Goal: Transaction & Acquisition: Purchase product/service

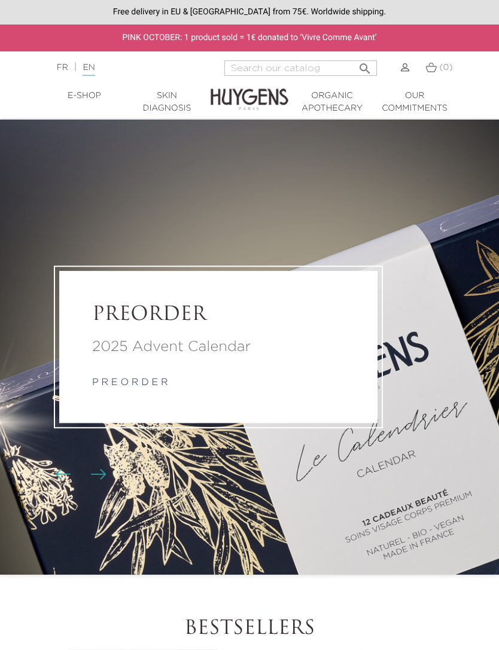
click at [94, 66] on link "EN" at bounding box center [88, 69] width 12 height 13
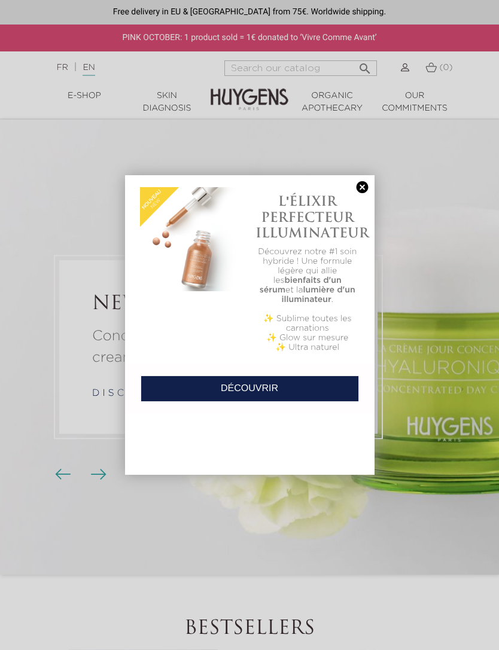
click at [363, 179] on div "L'ÉLIXIR PERFECTEUR ILLUMINATEUR Découvrez notre #1 soin hybride ! Une formule …" at bounding box center [249, 269] width 249 height 188
click at [365, 188] on link at bounding box center [362, 187] width 17 height 13
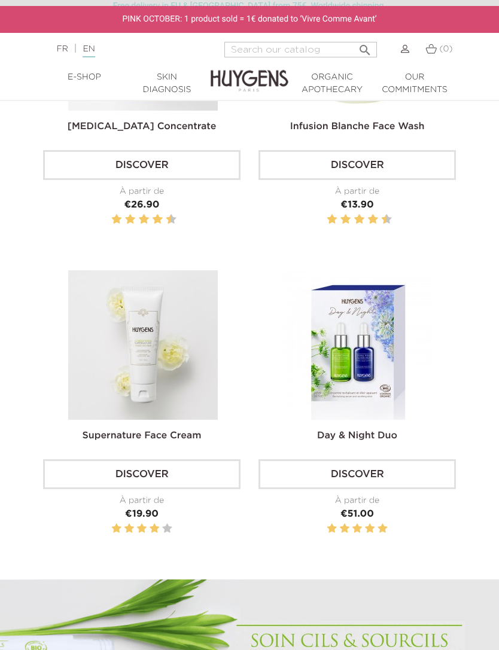
scroll to position [714, 0]
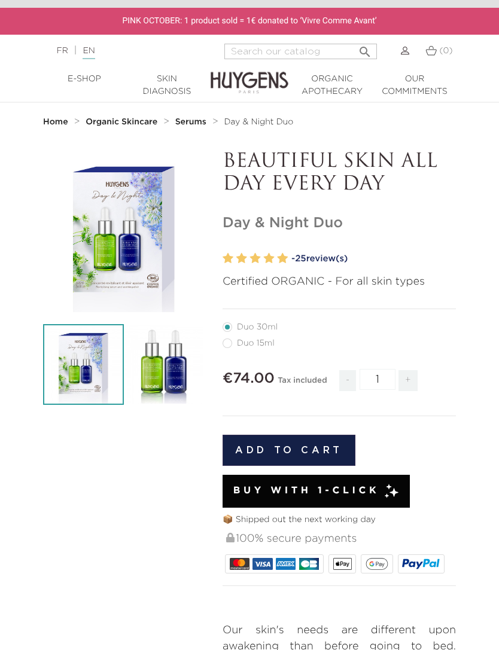
scroll to position [17, 0]
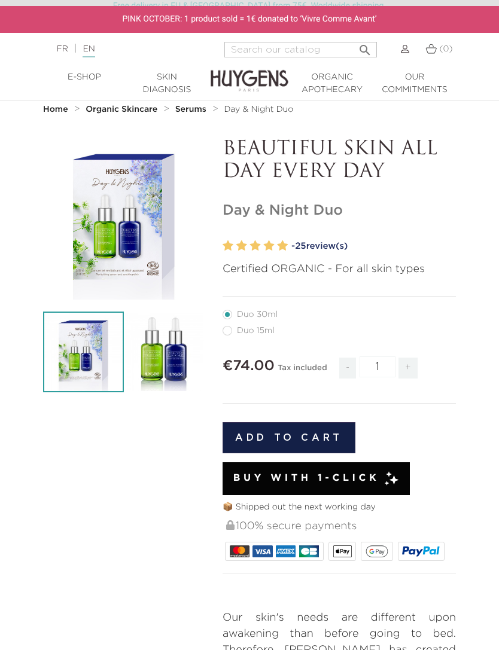
click at [307, 439] on button "Add to cart" at bounding box center [288, 437] width 133 height 31
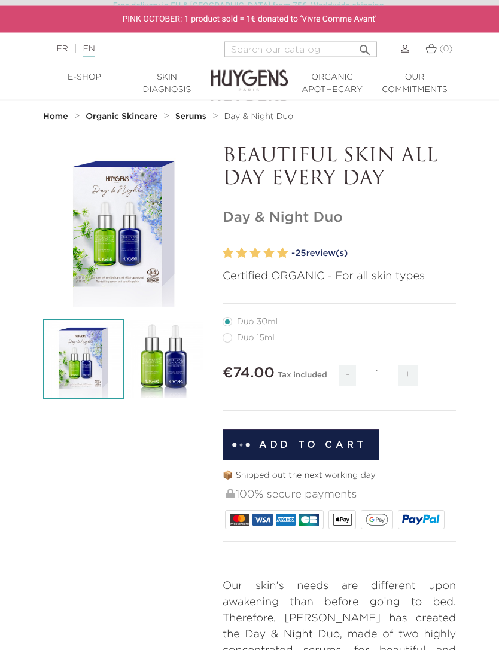
scroll to position [0, 0]
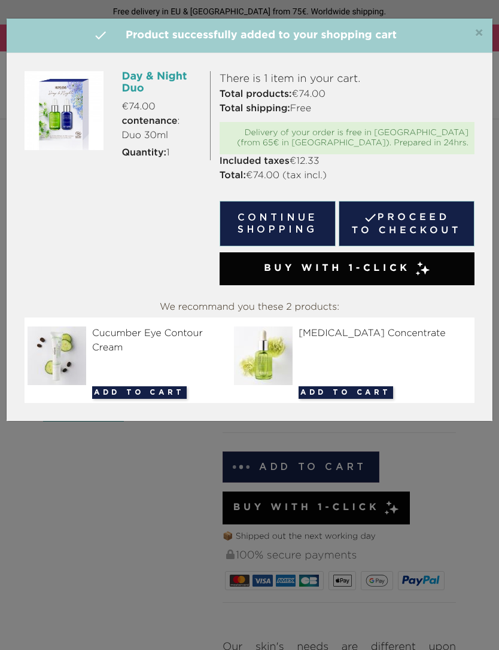
click at [284, 217] on button "Continue shopping" at bounding box center [277, 223] width 116 height 45
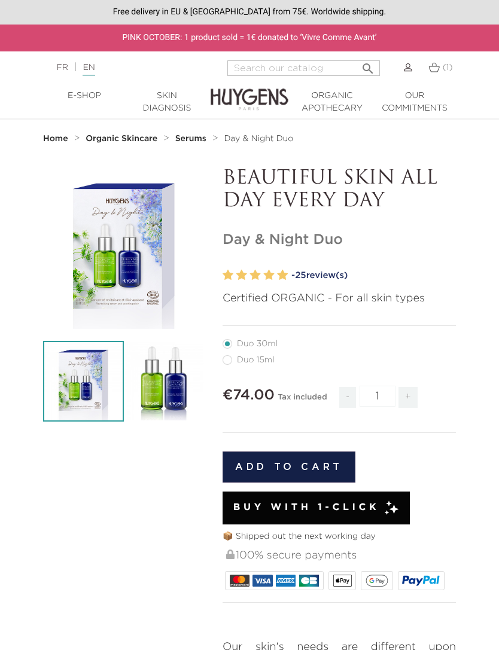
click at [162, 106] on link "Skin Diagnosis" at bounding box center [167, 102] width 82 height 25
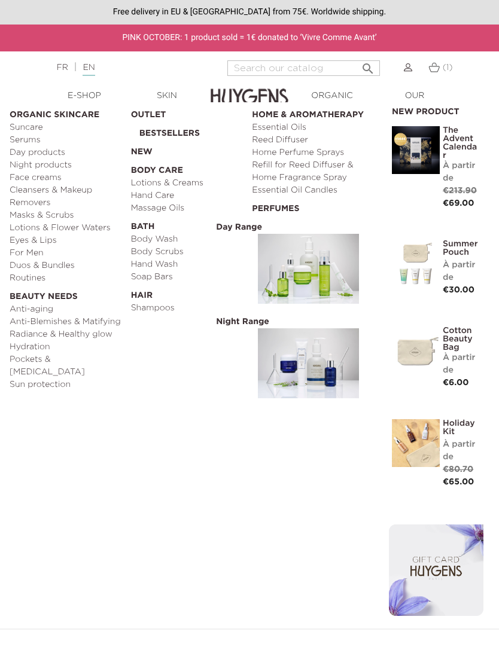
click at [32, 143] on link "Serums" at bounding box center [66, 140] width 113 height 13
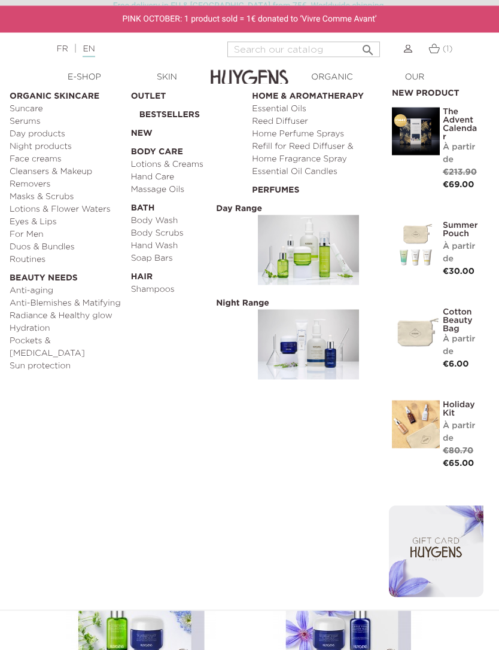
scroll to position [1345, 7]
click at [45, 160] on link "Face creams" at bounding box center [66, 159] width 113 height 13
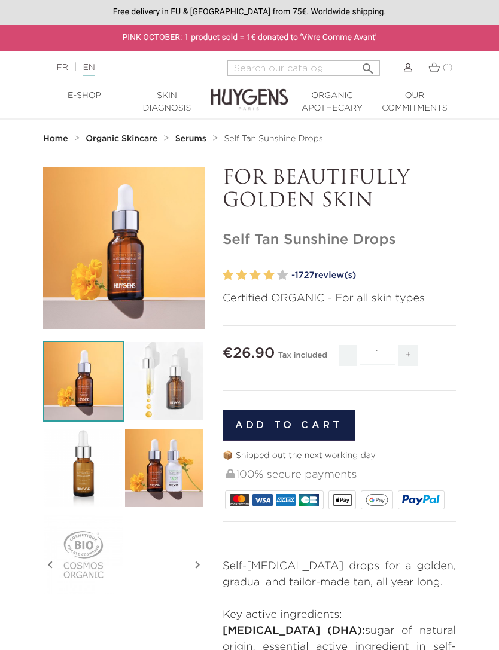
click at [297, 418] on button "Add to cart" at bounding box center [288, 424] width 133 height 31
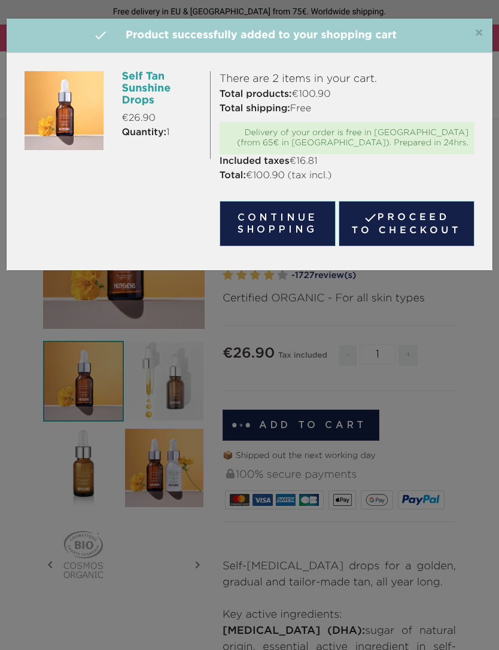
click at [409, 221] on link " Proceed to checkout" at bounding box center [406, 223] width 136 height 45
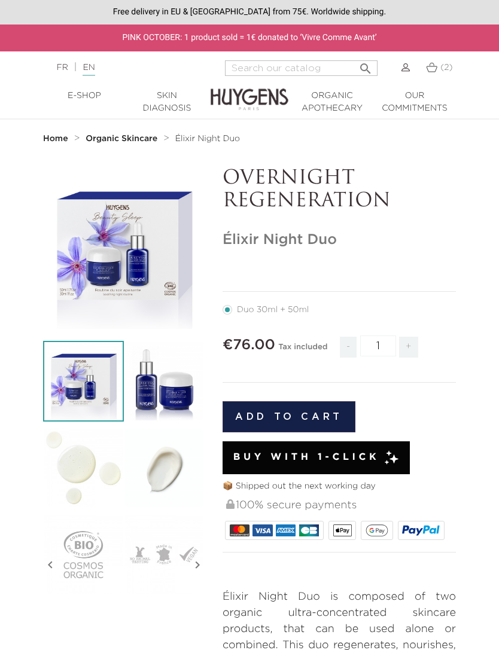
click at [311, 413] on button "Add to cart" at bounding box center [288, 416] width 133 height 31
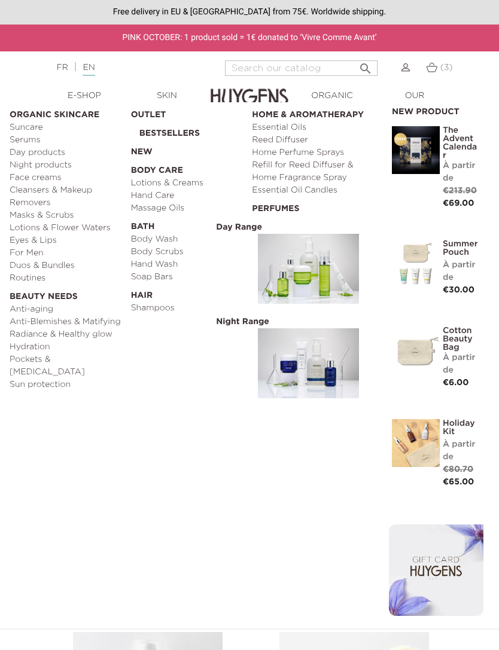
click at [156, 189] on link "Hand Care" at bounding box center [187, 195] width 113 height 13
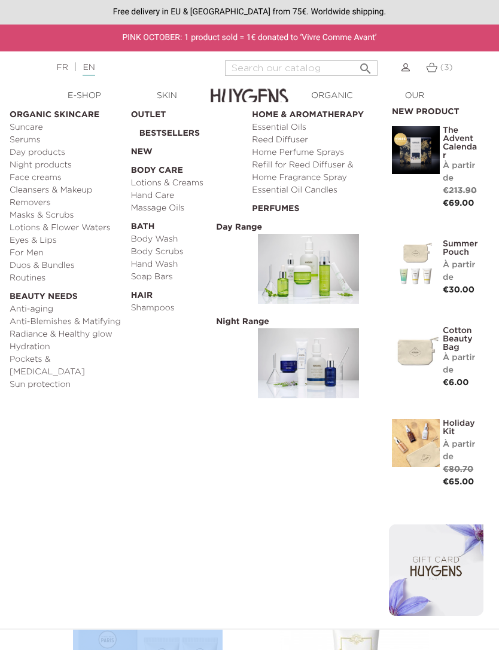
click at [38, 241] on link "Eyes & Lips" at bounding box center [66, 240] width 113 height 13
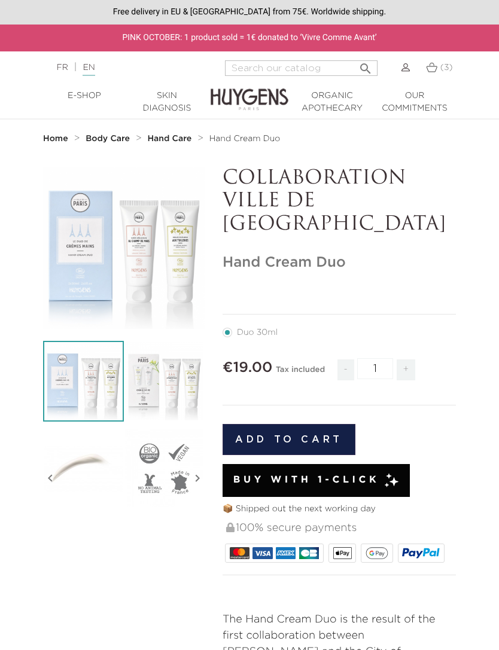
click at [293, 424] on button "Add to cart" at bounding box center [288, 439] width 133 height 31
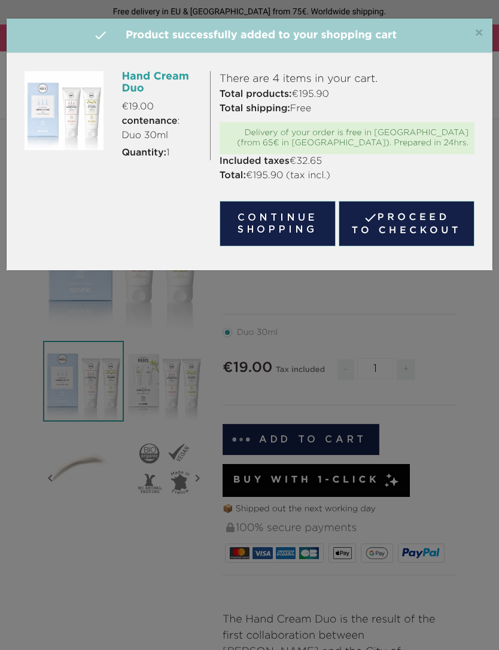
click at [481, 30] on span "×" at bounding box center [478, 33] width 9 height 14
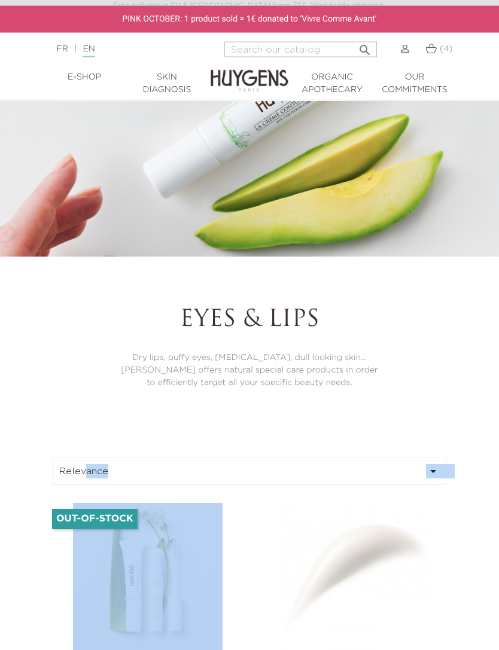
scroll to position [104, 0]
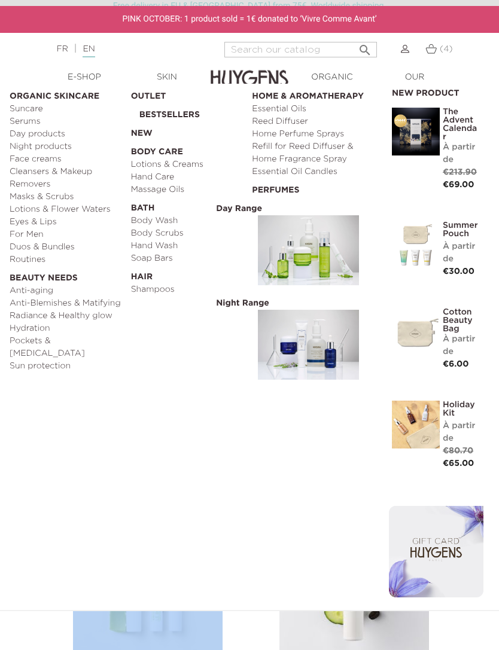
click at [88, 207] on link "Lotions & Flower Waters" at bounding box center [66, 209] width 113 height 13
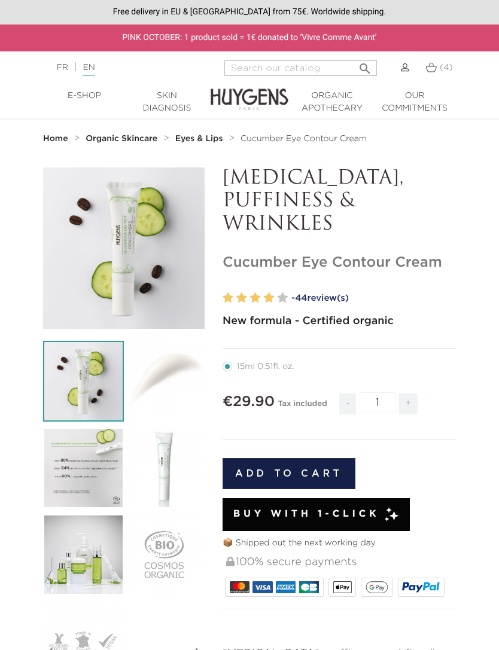
click at [298, 467] on button "Add to cart" at bounding box center [288, 473] width 133 height 31
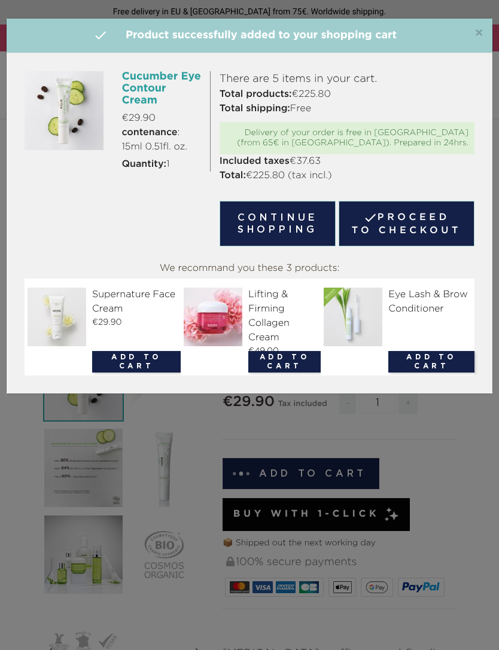
click at [288, 224] on button "Continue shopping" at bounding box center [277, 223] width 116 height 45
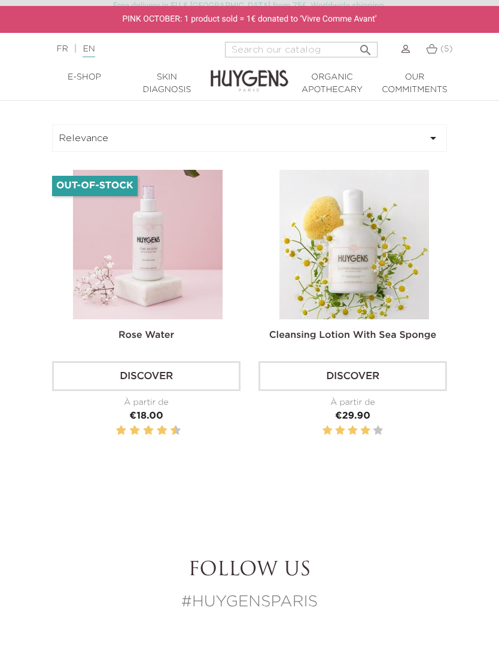
scroll to position [464, 0]
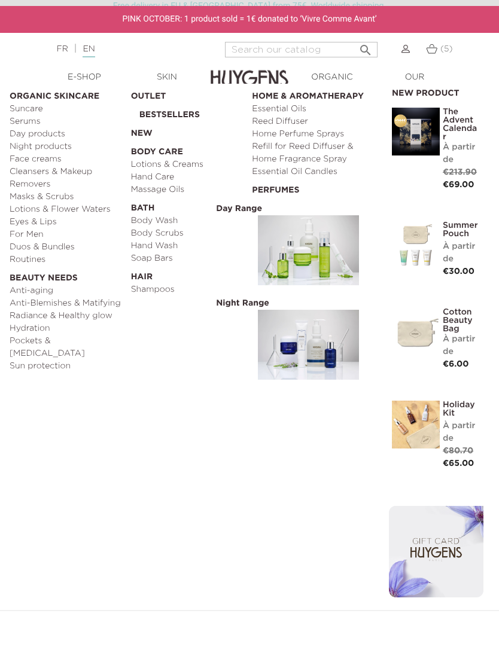
click at [42, 172] on link "Cleansers & Makeup Removers" at bounding box center [66, 178] width 113 height 25
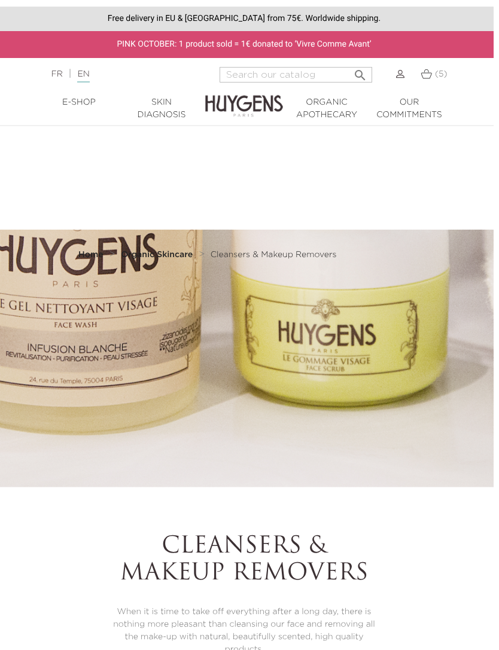
scroll to position [0, 5]
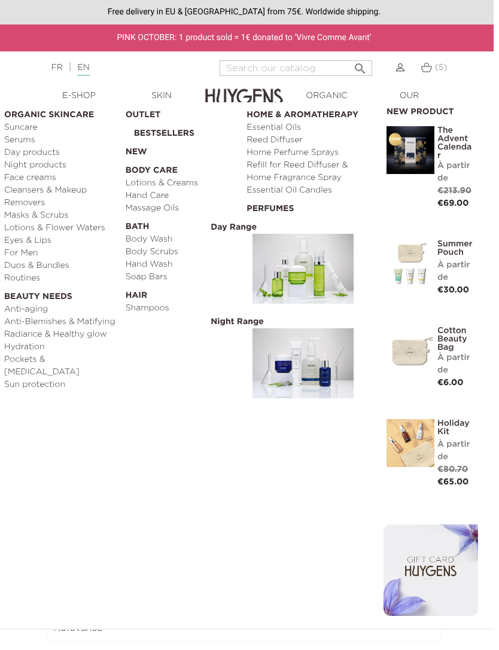
click at [246, 197] on link "Essential Oil Candles" at bounding box center [302, 190] width 113 height 13
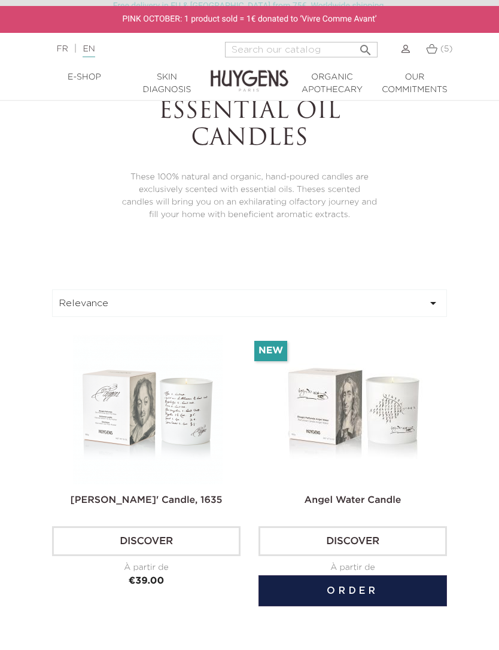
scroll to position [350, 0]
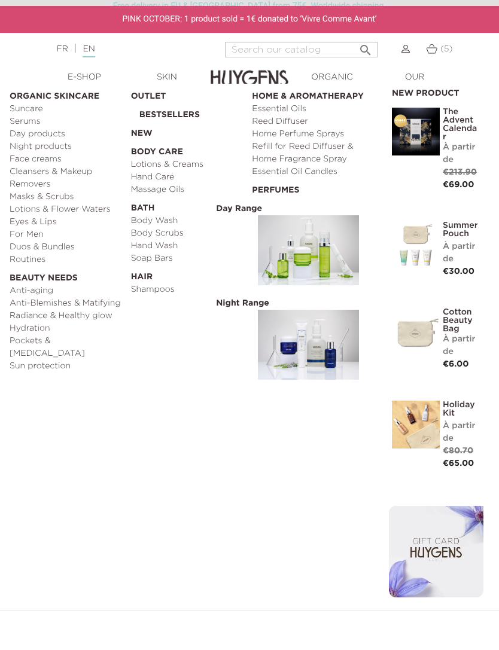
click at [252, 115] on link "Essential Oils" at bounding box center [308, 109] width 113 height 13
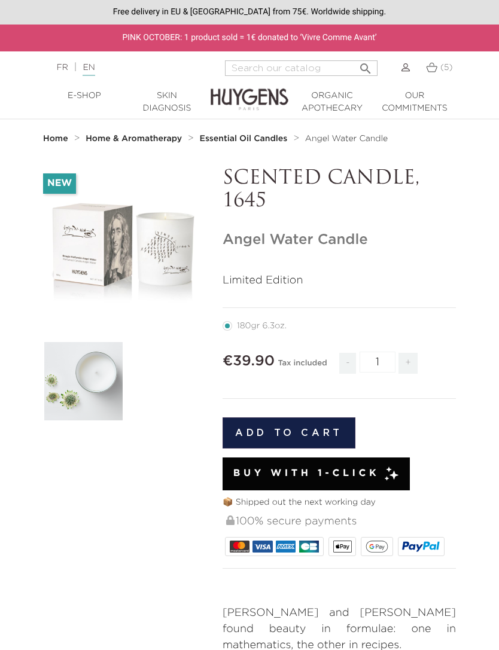
click at [313, 430] on button "Add to cart" at bounding box center [288, 432] width 133 height 31
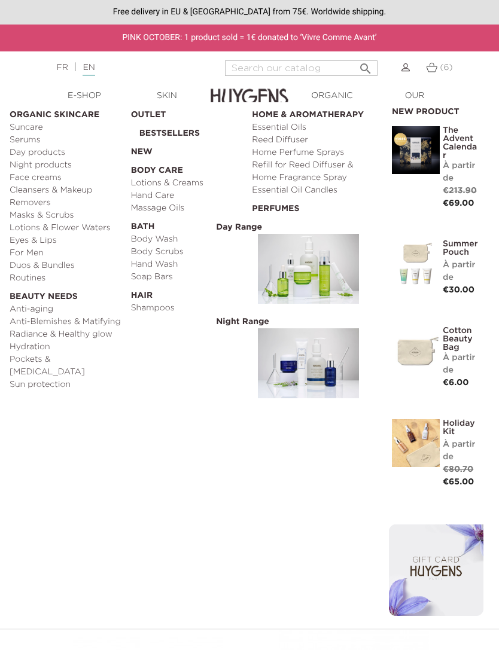
click at [252, 159] on link "Home Perfume Sprays" at bounding box center [308, 152] width 113 height 13
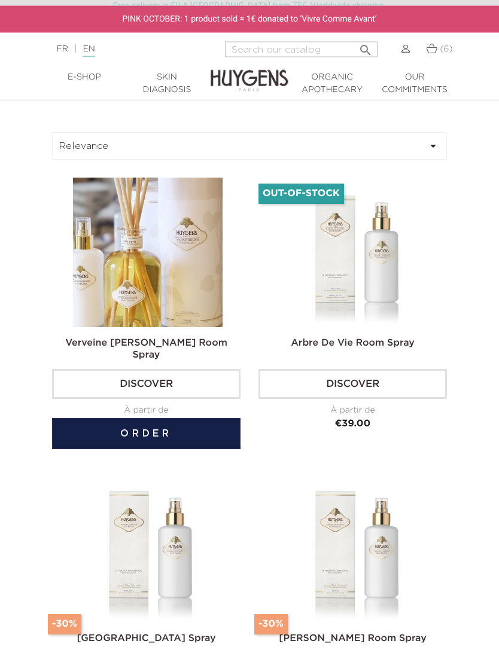
scroll to position [457, 0]
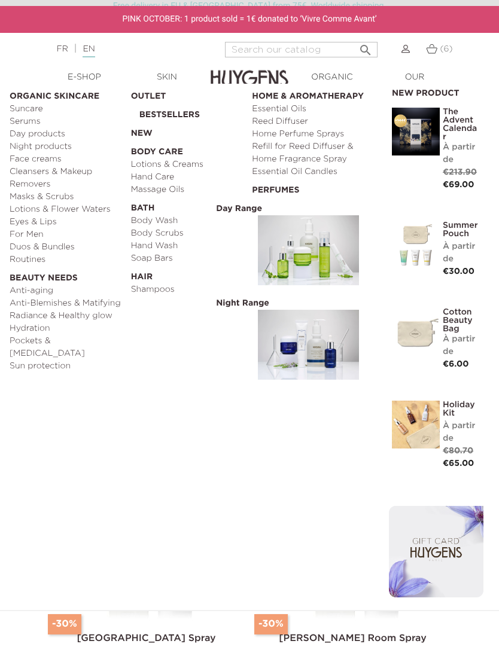
click at [75, 341] on link "Pockets & [MEDICAL_DATA]" at bounding box center [66, 347] width 113 height 25
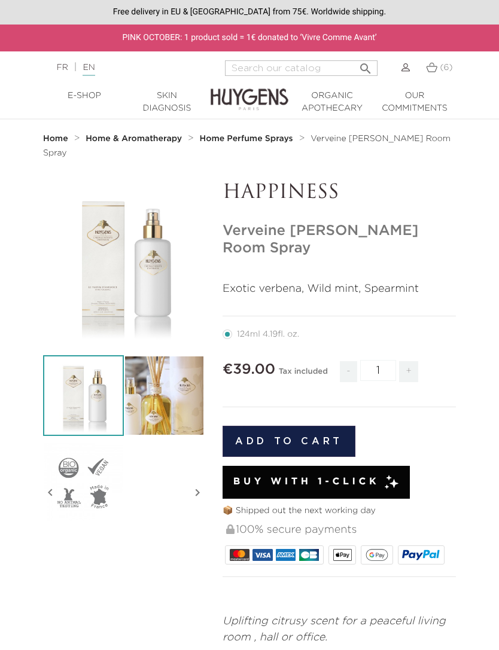
click at [313, 426] on button "Add to cart" at bounding box center [288, 441] width 133 height 31
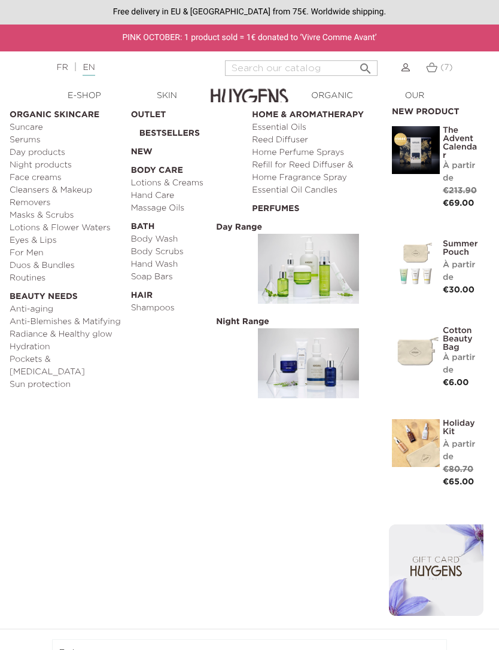
click at [54, 378] on link "Sun protection" at bounding box center [66, 384] width 113 height 13
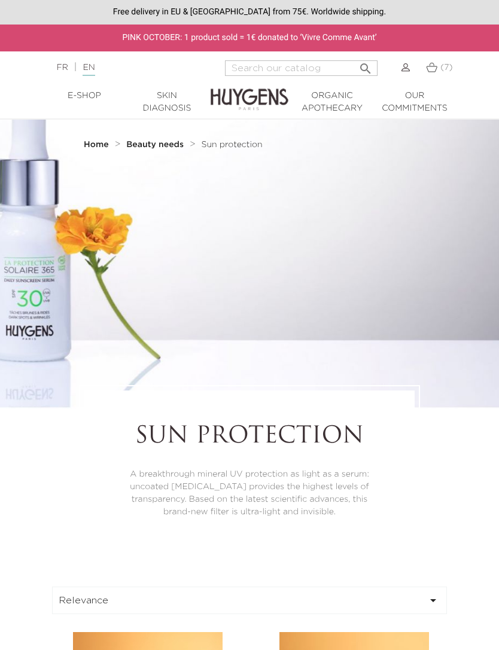
click at [440, 68] on span "(7)" at bounding box center [446, 67] width 12 height 8
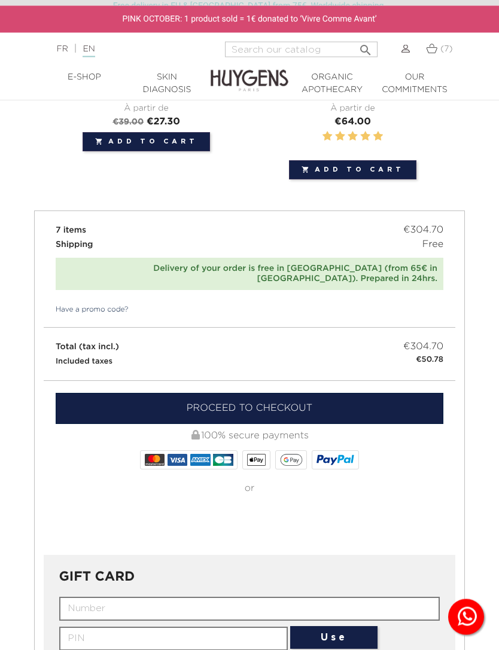
scroll to position [964, 0]
click at [299, 393] on link "Proceed to checkout" at bounding box center [249, 408] width 387 height 31
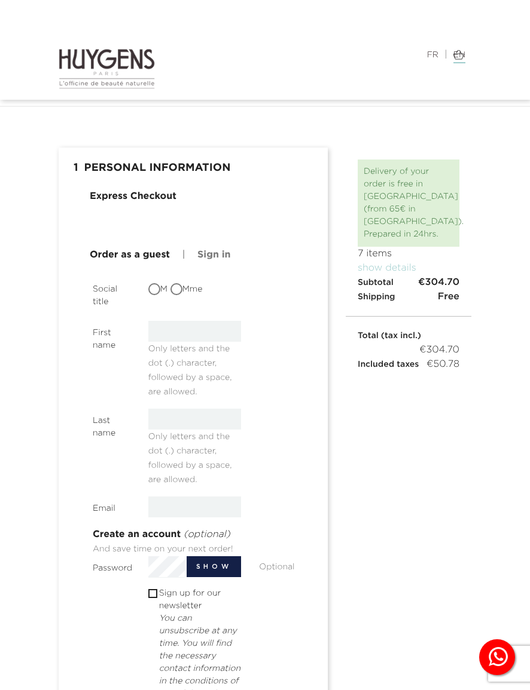
click at [157, 288] on input "M" at bounding box center [155, 291] width 12 height 12
radio input "true"
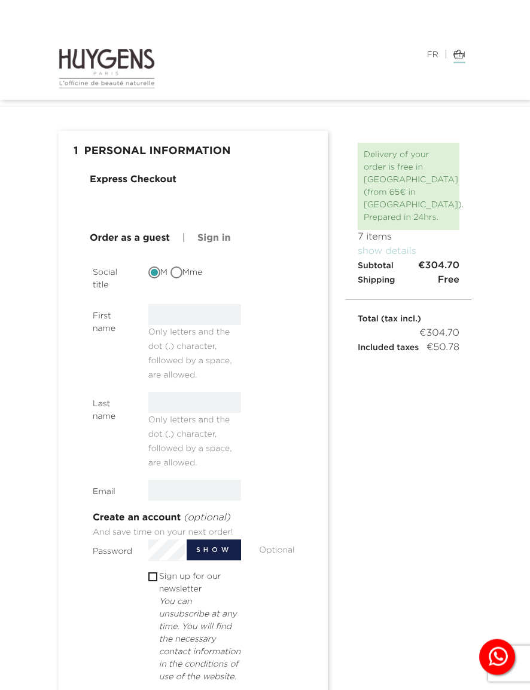
scroll to position [26, 0]
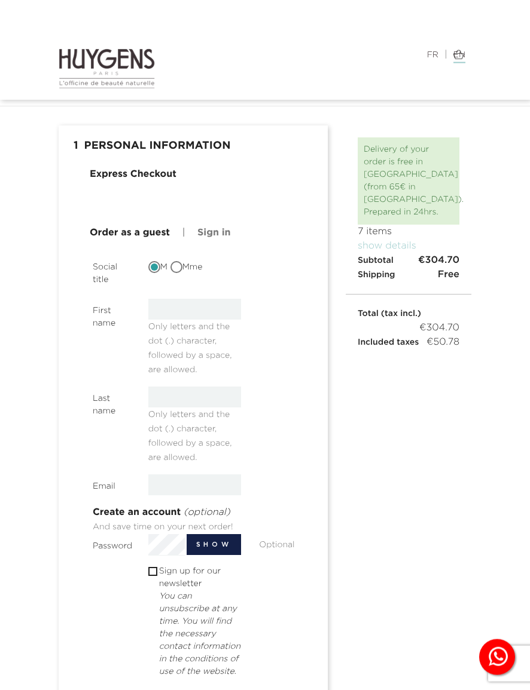
click at [220, 309] on input "text" at bounding box center [194, 309] width 93 height 21
type input "Andrius"
click at [208, 400] on input "text" at bounding box center [194, 397] width 93 height 21
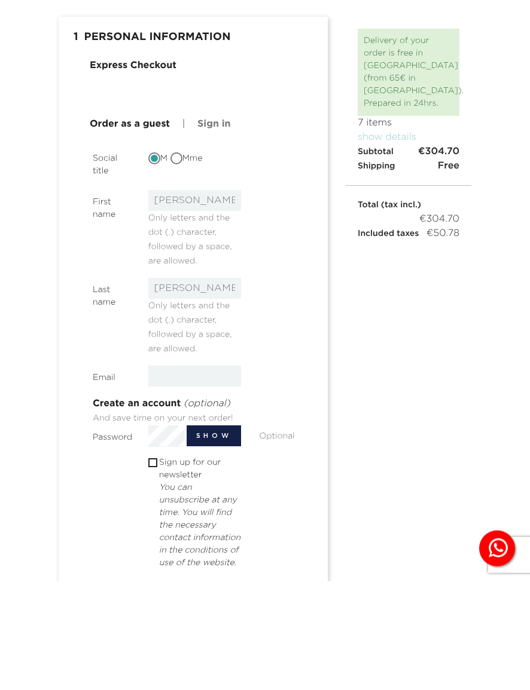
type input "Stonkus"
click at [216, 475] on input "email" at bounding box center [194, 485] width 93 height 21
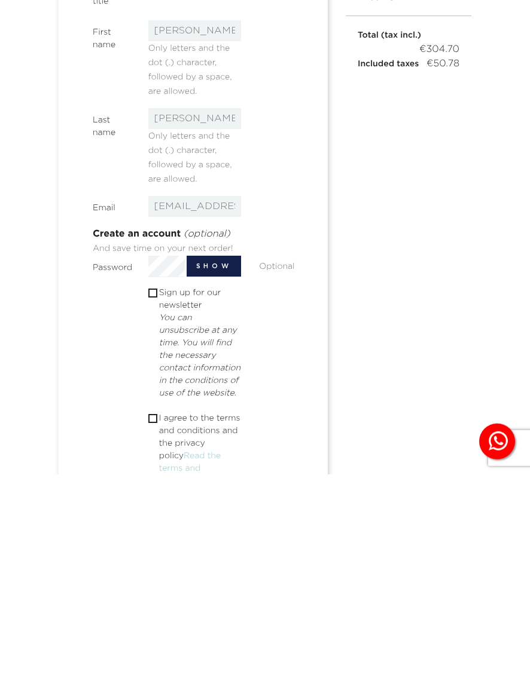
scroll to position [96, 0]
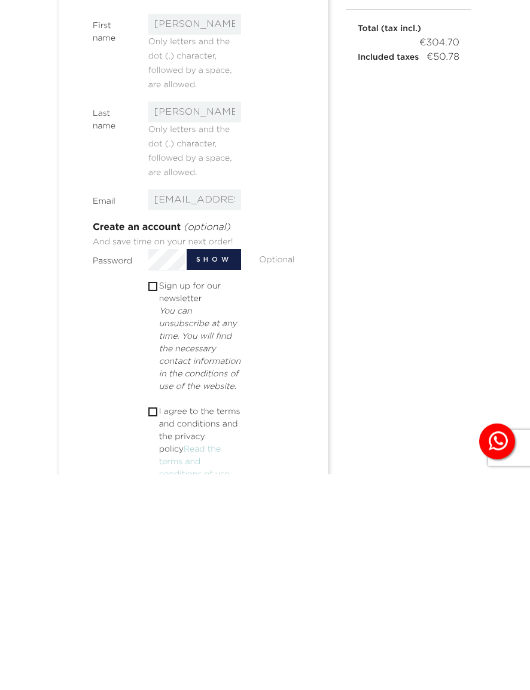
type input "ssttandrius@gmail.com"
click at [164, 622] on p "I agree to the terms and conditions and the privacy policy Read the terms and c…" at bounding box center [200, 659] width 82 height 75
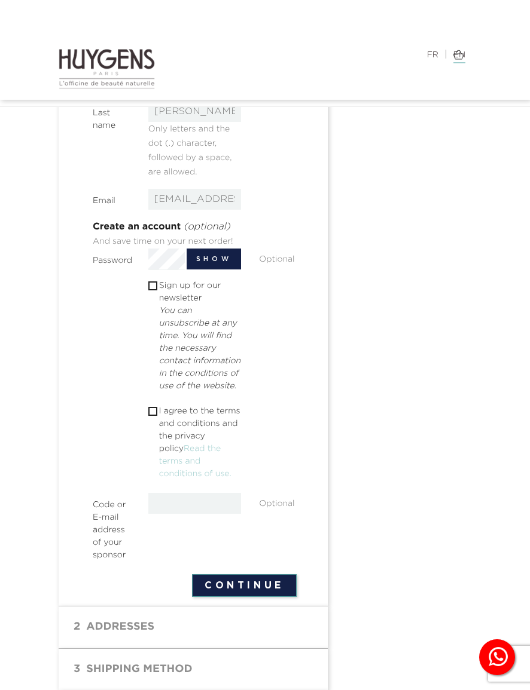
click at [156, 415] on input "checkbox" at bounding box center [152, 412] width 8 height 8
checkbox input "true"
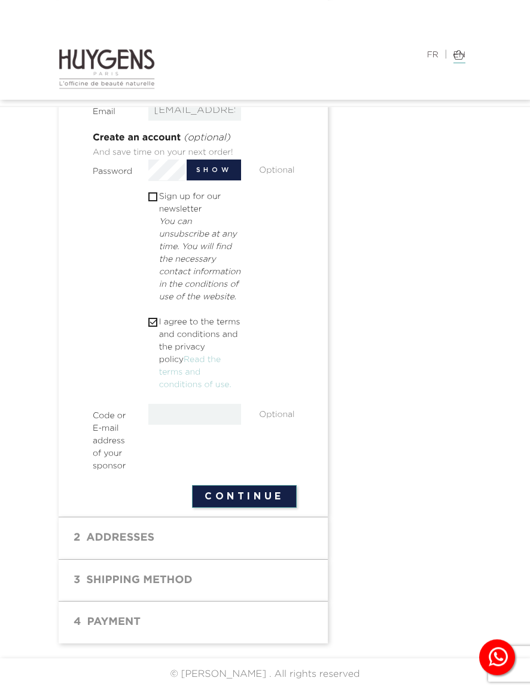
scroll to position [401, 0]
click at [257, 508] on button "Continue" at bounding box center [244, 496] width 105 height 23
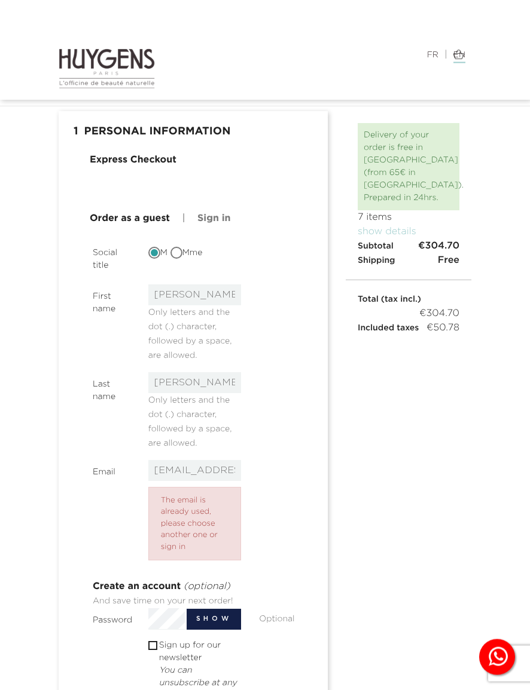
scroll to position [42, 0]
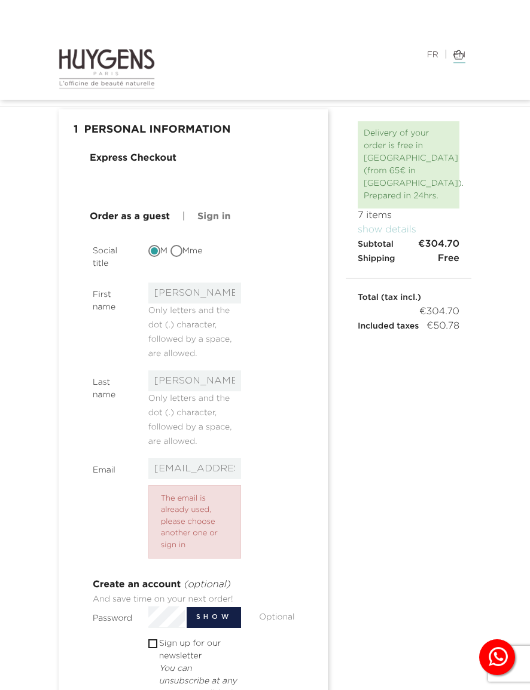
click at [218, 212] on link "Sign in" at bounding box center [213, 217] width 33 height 14
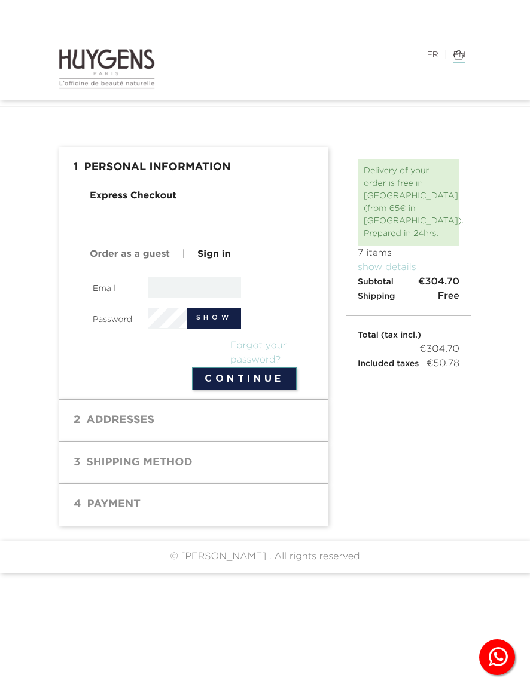
scroll to position [0, 0]
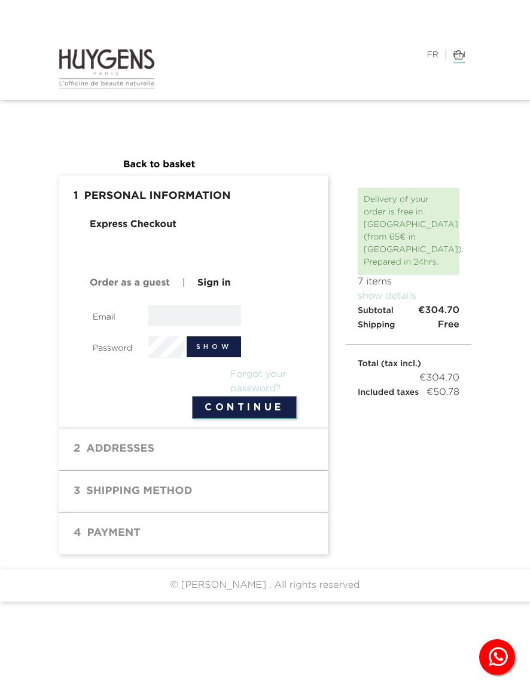
click at [205, 316] on input "email" at bounding box center [194, 315] width 93 height 21
type input "ssttandrius@gmail.com"
click at [264, 406] on button "Continue" at bounding box center [244, 407] width 105 height 23
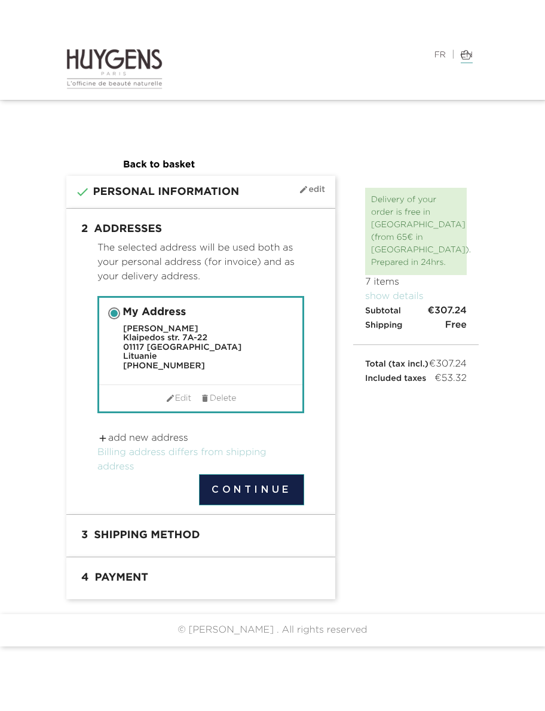
click at [180, 397] on link " Edit" at bounding box center [179, 398] width 26 height 13
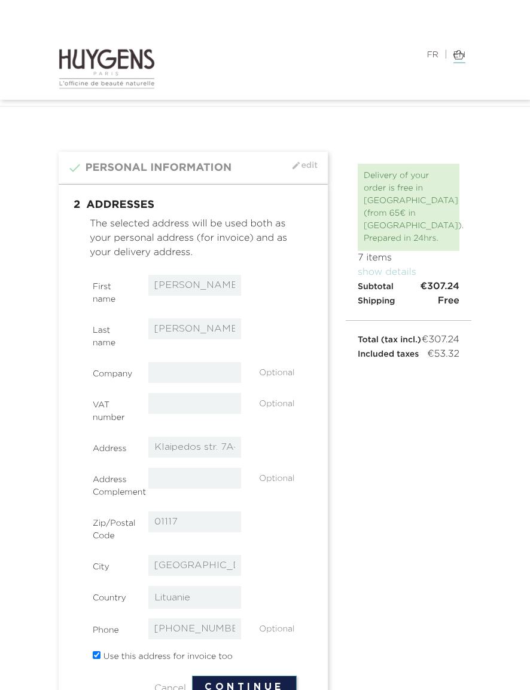
select select "131"
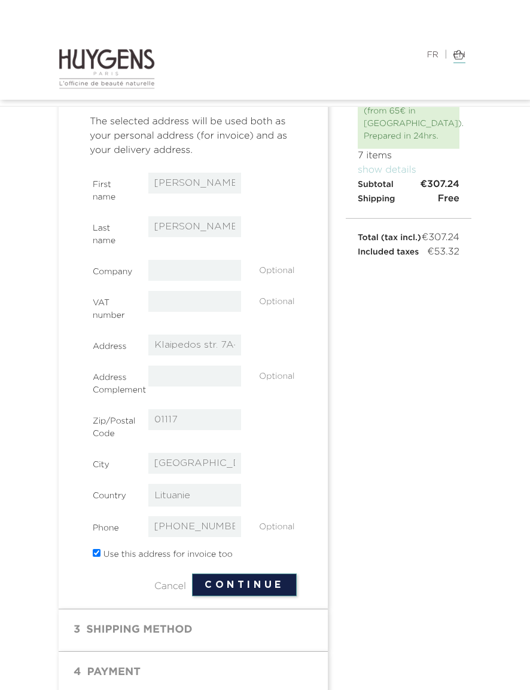
scroll to position [119, 0]
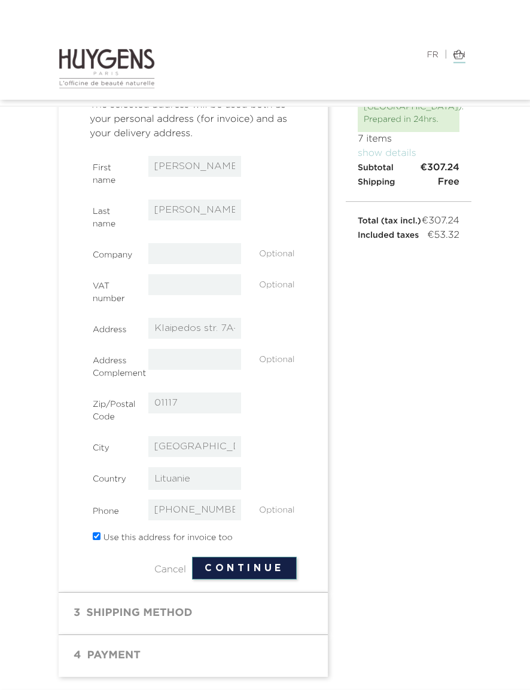
click at [230, 334] on input "Klaipedos str. 7A-22" at bounding box center [194, 328] width 93 height 21
type input "K"
type input "Filaretu str. 82"
click at [209, 411] on input "01117" at bounding box center [194, 403] width 93 height 21
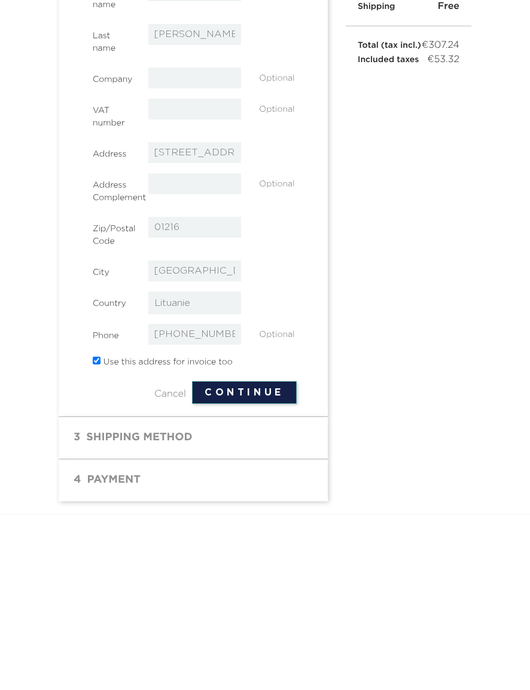
scroll to position [120, 0]
type input "01216"
click at [264, 556] on button "Continue" at bounding box center [244, 567] width 105 height 23
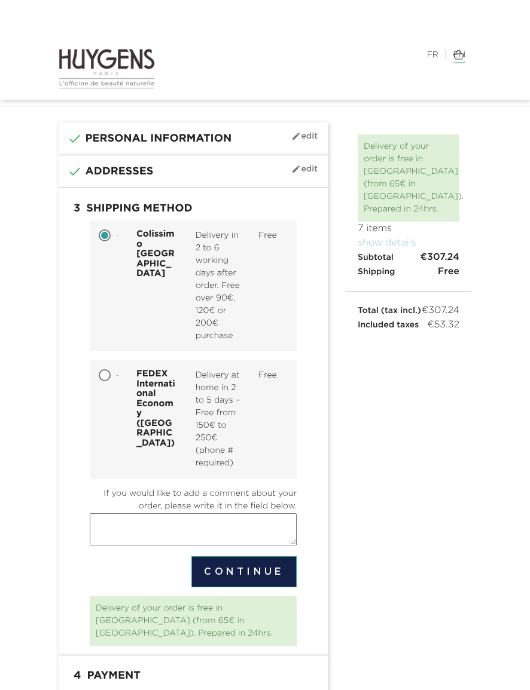
scroll to position [30, 0]
click at [109, 381] on div at bounding box center [118, 375] width 20 height 13
click at [109, 382] on input "FEDEX International Economy (Europe) Delivery at home in 2 to 5 days – Free fro…" at bounding box center [106, 376] width 12 height 12
radio input "true"
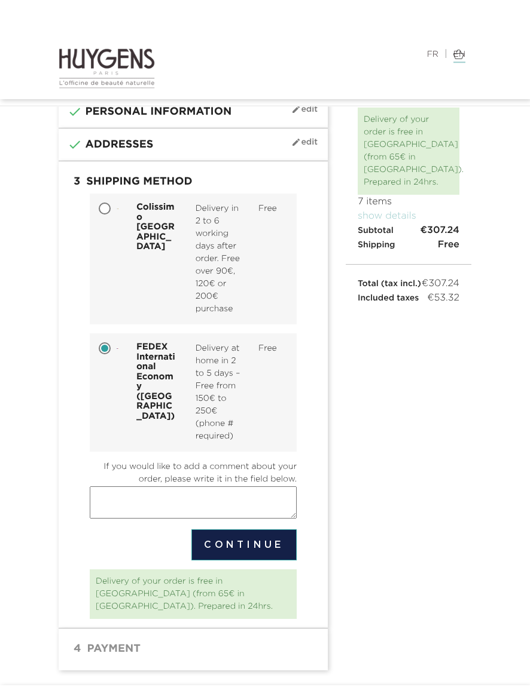
scroll to position [56, 0]
click at [246, 561] on button "Continue" at bounding box center [243, 545] width 105 height 31
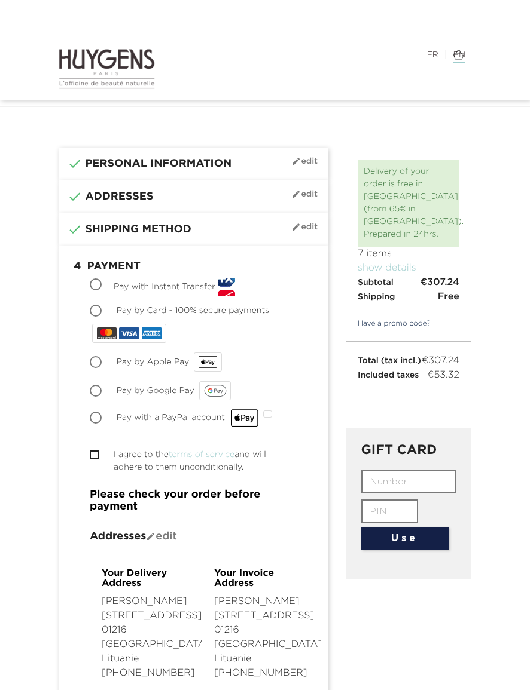
click at [100, 365] on input "Pay by Apple Pay" at bounding box center [97, 363] width 12 height 12
radio input "true"
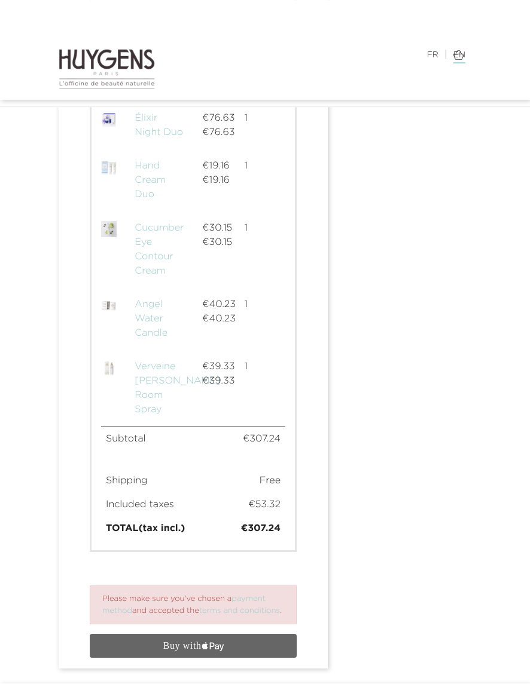
scroll to position [941, 0]
click at [226, 655] on icon "text { fill: #FFF; font-family: -apple-system; font-size: 15px; font-weight: 50…" at bounding box center [193, 646] width 103 height 18
click at [194, 612] on article "Please make sure you've chosen a payment method and accepted the terms and cond…" at bounding box center [193, 605] width 207 height 39
click at [171, 614] on article "Please make sure you've chosen a payment method and accepted the terms and cond…" at bounding box center [193, 605] width 207 height 39
click at [243, 615] on link "terms and conditions" at bounding box center [239, 611] width 81 height 8
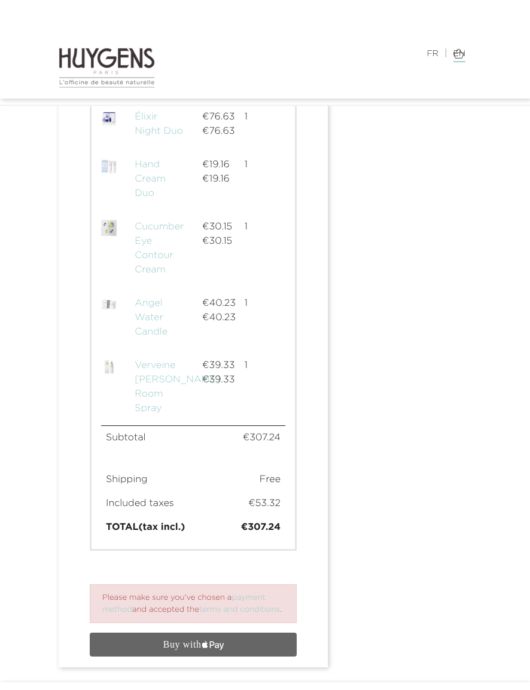
scroll to position [941, 0]
click at [245, 655] on span "text { fill: #FFF; font-family: -apple-system; font-size: 15px; font-weight: 50…" at bounding box center [193, 646] width 207 height 18
click at [78, 604] on div "Processing payment canceled, please choose another payment method or try again.…" at bounding box center [193, 1] width 251 height 1318
click at [83, 594] on div "Processing payment canceled, please choose another payment method or try again.…" at bounding box center [193, 1] width 251 height 1318
click at [189, 561] on div "Order items Day & Night Duo €74.62 1 €74.62 Self Tan Sunshine Drops €27.12 1 €2…" at bounding box center [193, 261] width 225 height 622
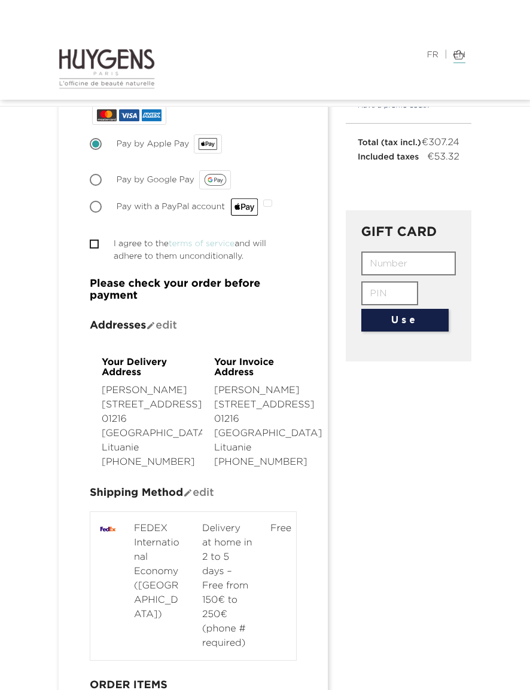
scroll to position [223, 0]
click at [96, 247] on input "I agree to the terms of service and will adhere to them unconditionally." at bounding box center [94, 244] width 8 height 8
checkbox input "true"
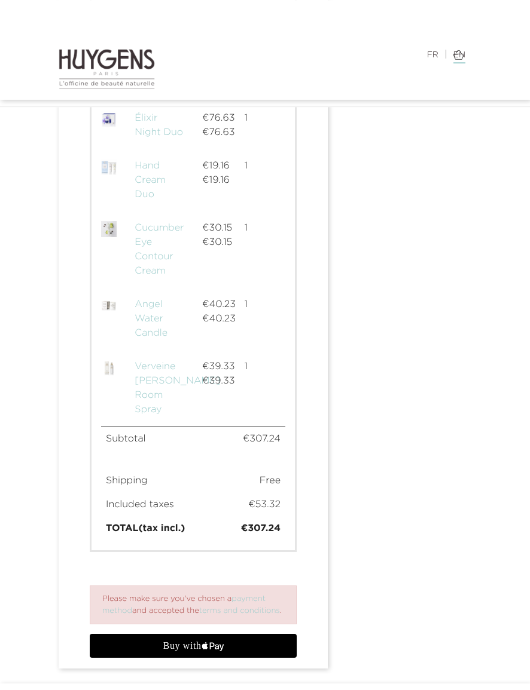
scroll to position [941, 0]
click at [204, 650] on icon "Buy with Apple Pay" at bounding box center [204, 646] width 6 height 5
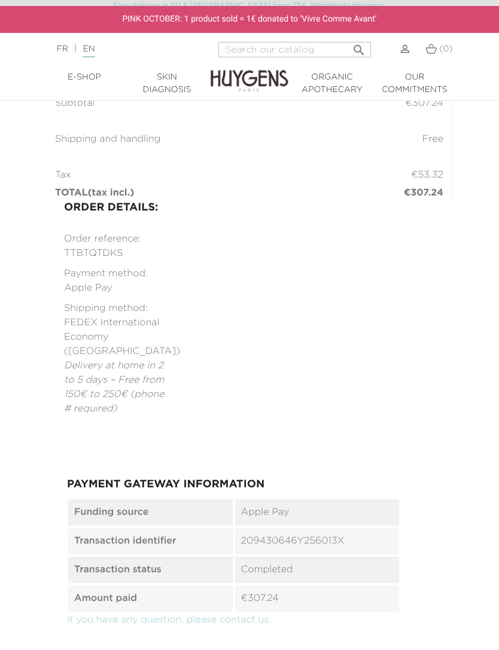
scroll to position [683, 0]
